Goal: Task Accomplishment & Management: Manage account settings

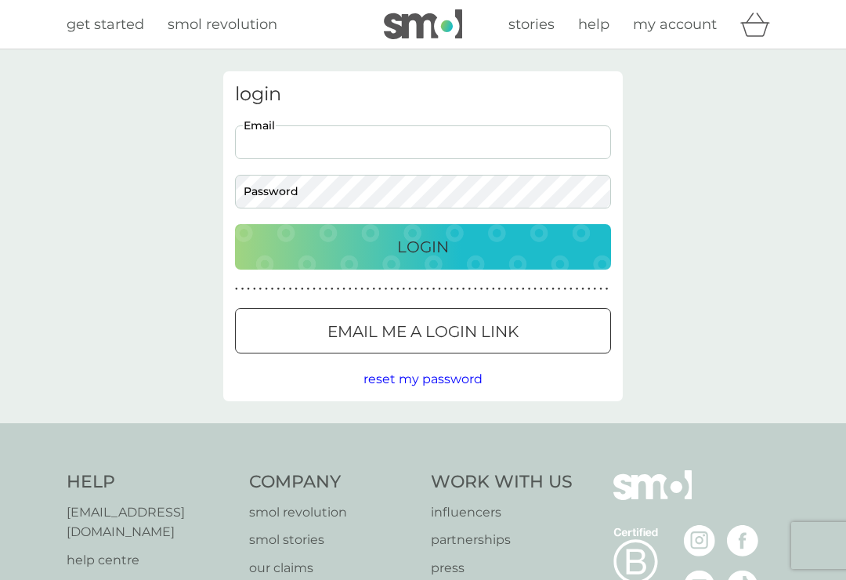
type input "[EMAIL_ADDRESS][DOMAIN_NAME]"
click at [423, 246] on button "Login" at bounding box center [423, 246] width 376 height 45
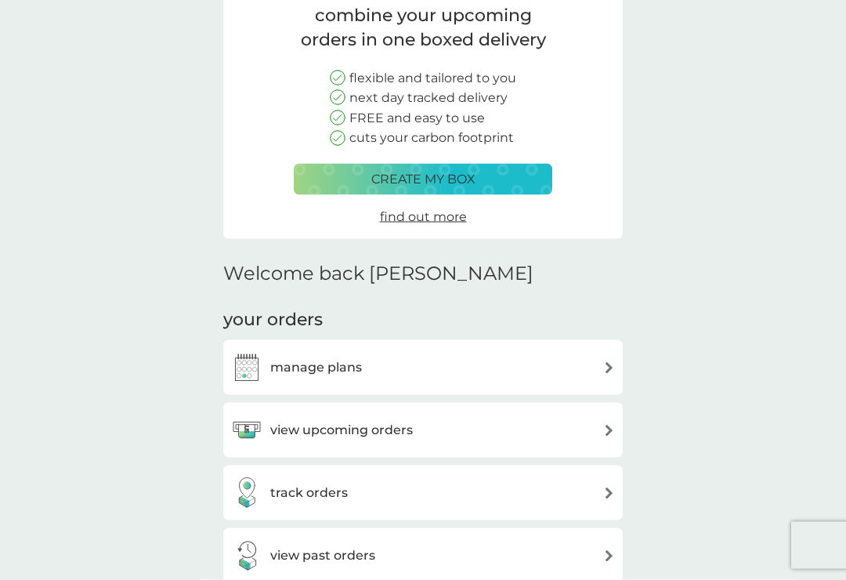
scroll to position [134, 0]
click at [611, 362] on img at bounding box center [609, 368] width 12 height 12
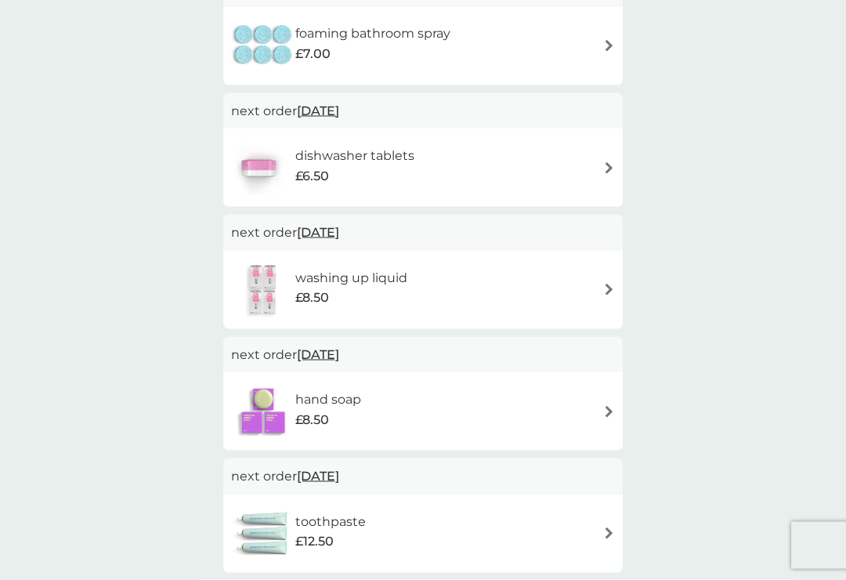
scroll to position [463, 0]
click at [604, 410] on img at bounding box center [609, 411] width 12 height 12
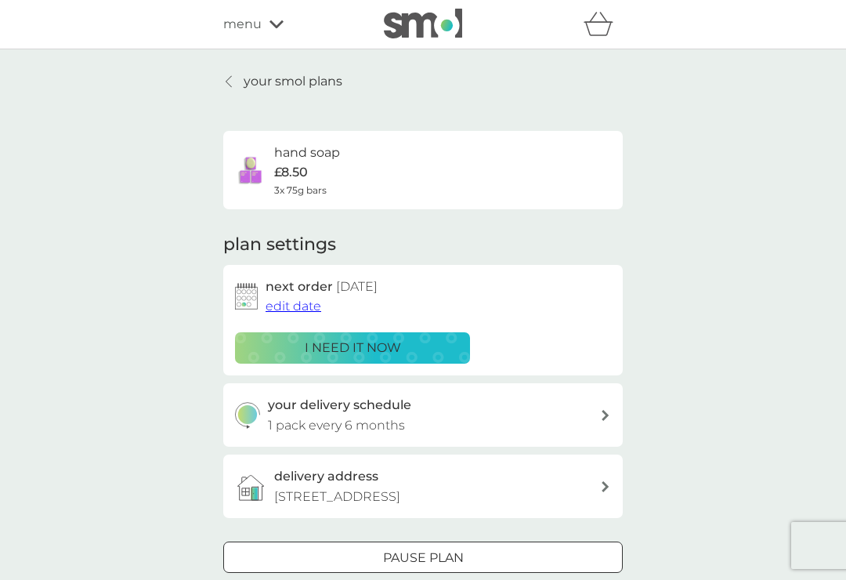
click at [402, 347] on div "i need it now" at bounding box center [352, 348] width 215 height 20
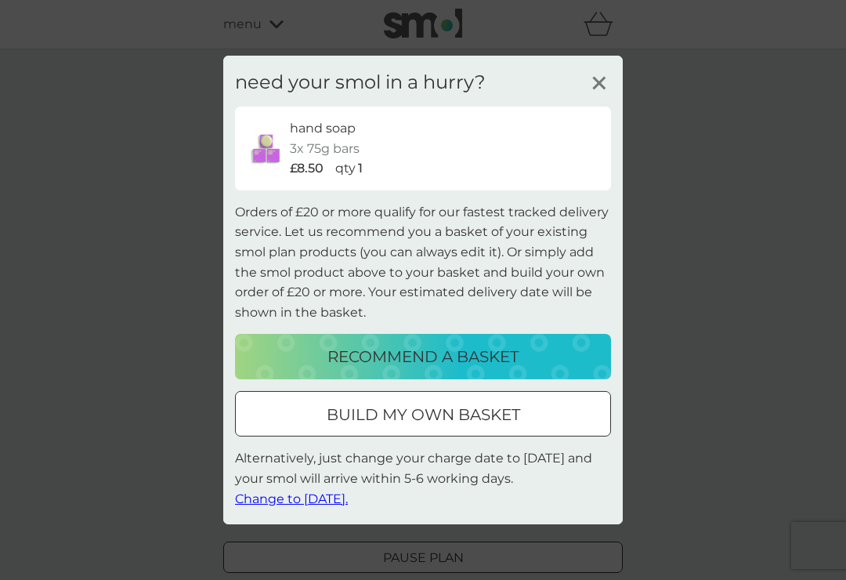
click at [348, 506] on span "Change to tomorrow." at bounding box center [291, 498] width 113 height 15
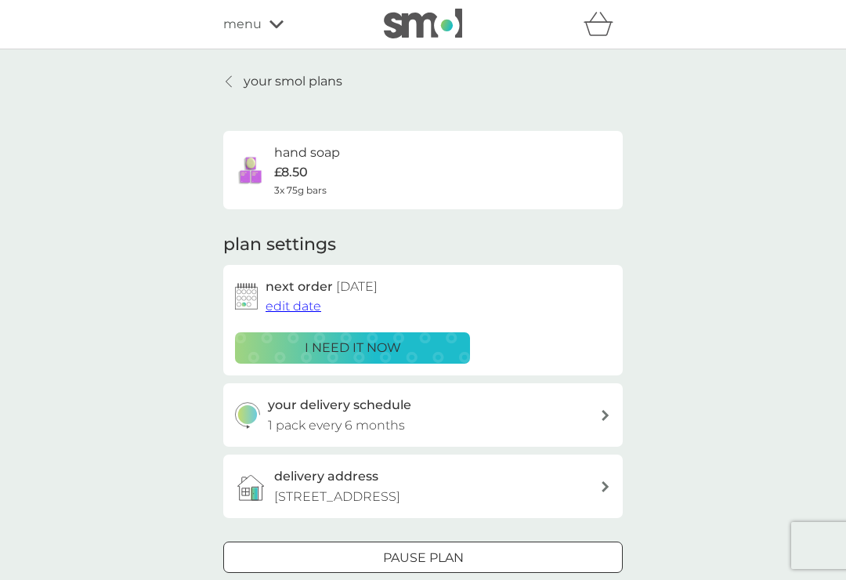
click at [600, 410] on div at bounding box center [606, 415] width 13 height 11
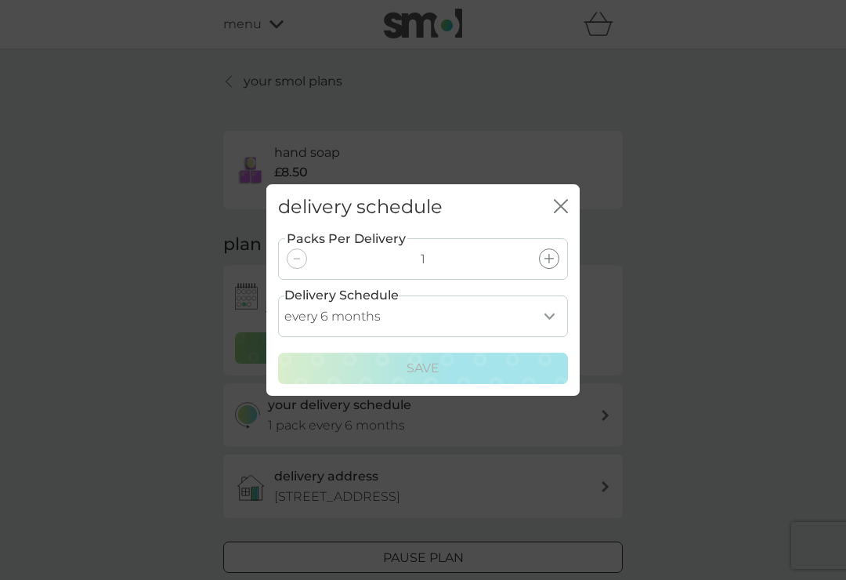
click at [553, 324] on select "every 1 month every 2 months every 3 months every 4 months every 5 months every…" at bounding box center [423, 316] width 290 height 42
select select "4"
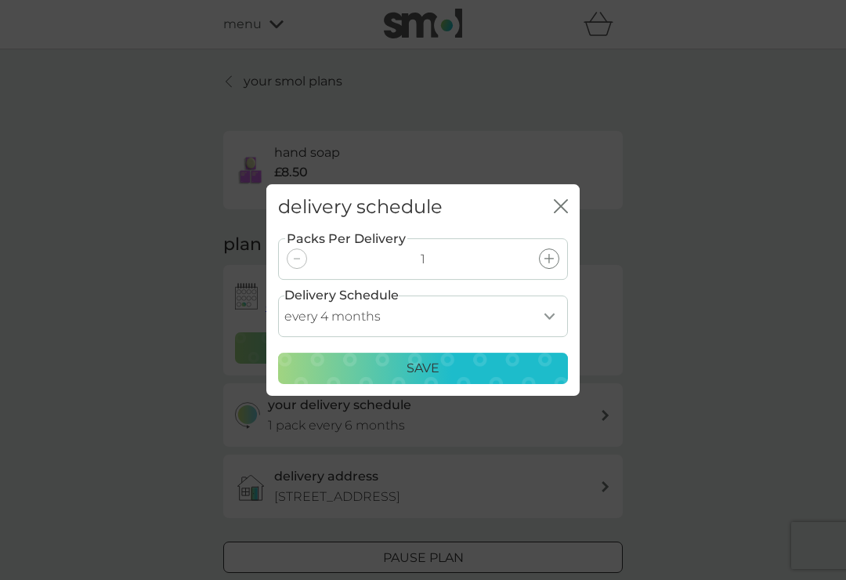
click at [449, 377] on div "Save" at bounding box center [423, 368] width 270 height 20
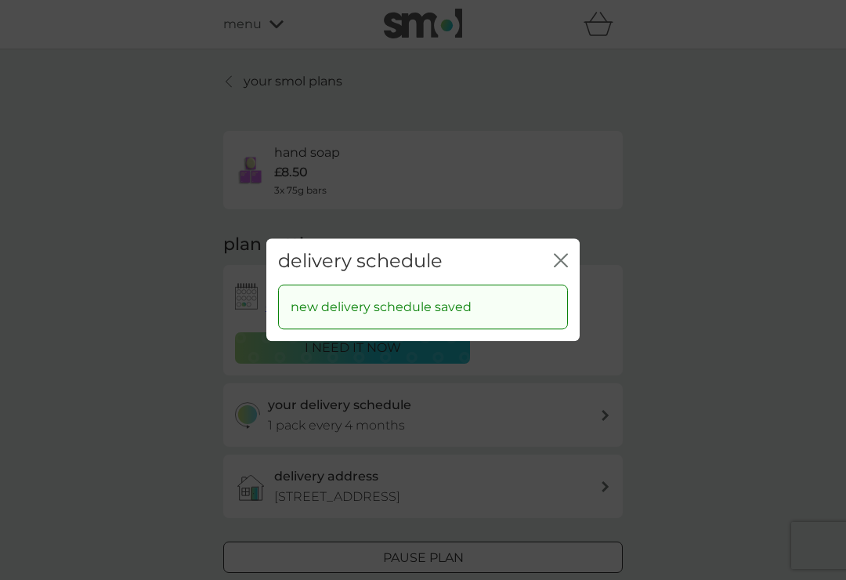
click at [564, 267] on icon "close" at bounding box center [561, 260] width 14 height 14
